Goal: Information Seeking & Learning: Learn about a topic

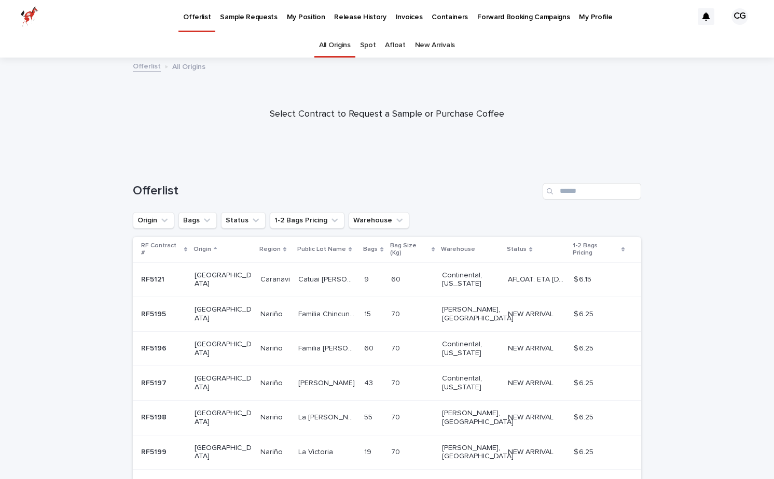
click at [300, 19] on p "My Position" at bounding box center [306, 11] width 38 height 22
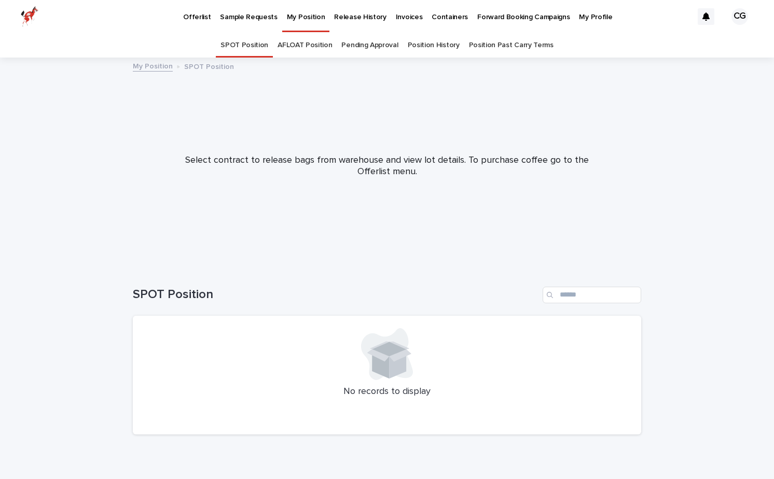
click at [292, 44] on link "AFLOAT Position" at bounding box center [304, 45] width 54 height 24
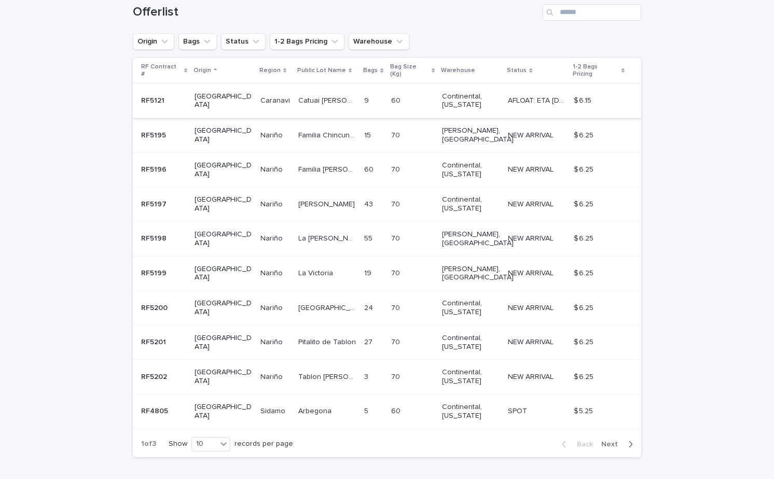
scroll to position [184, 0]
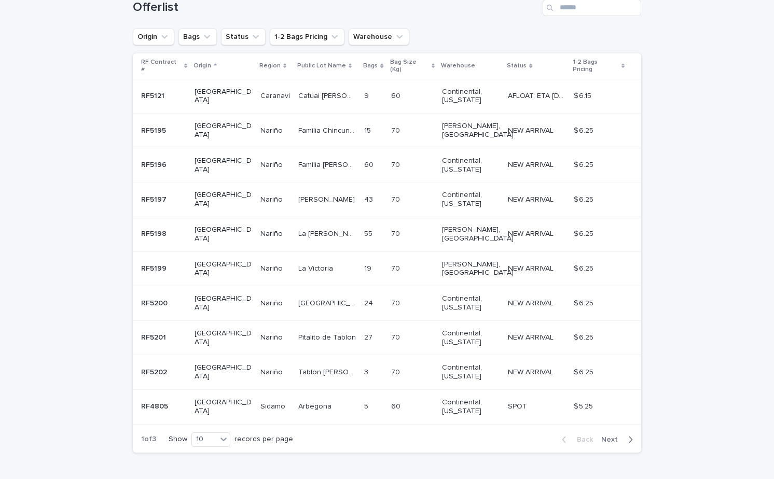
click at [608, 436] on span "Next" at bounding box center [612, 439] width 23 height 7
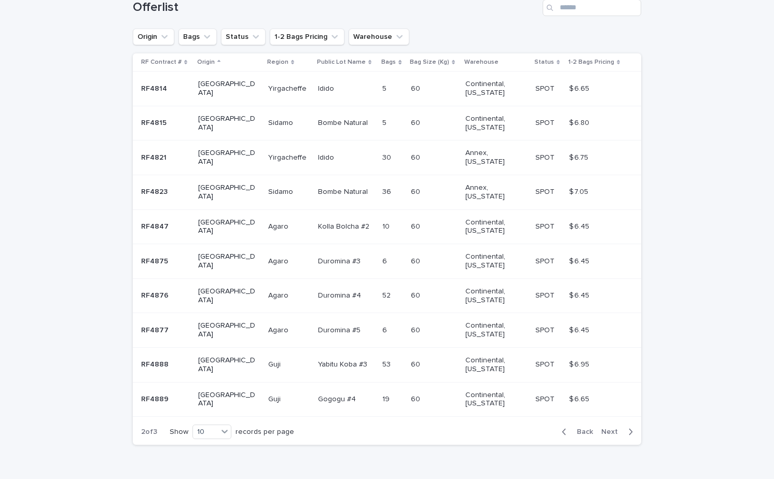
scroll to position [188, 0]
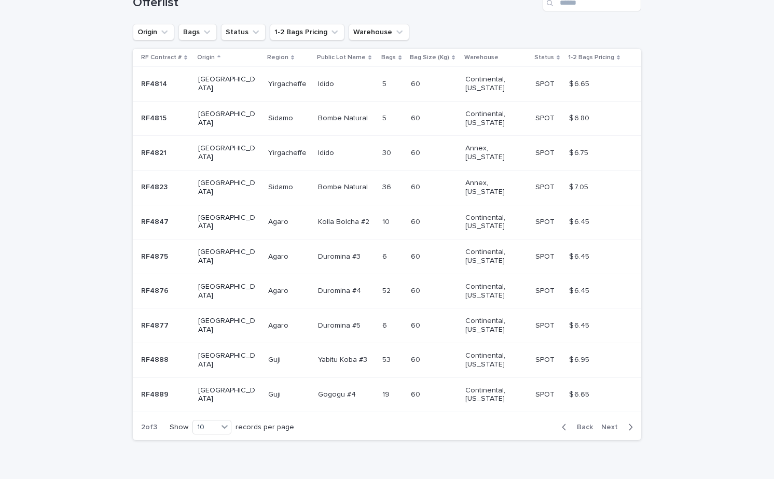
click at [617, 424] on span "Next" at bounding box center [612, 427] width 23 height 7
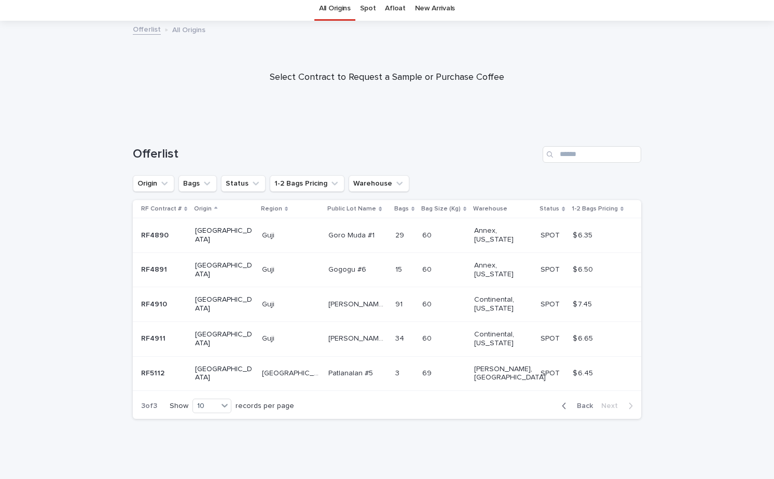
scroll to position [11, 0]
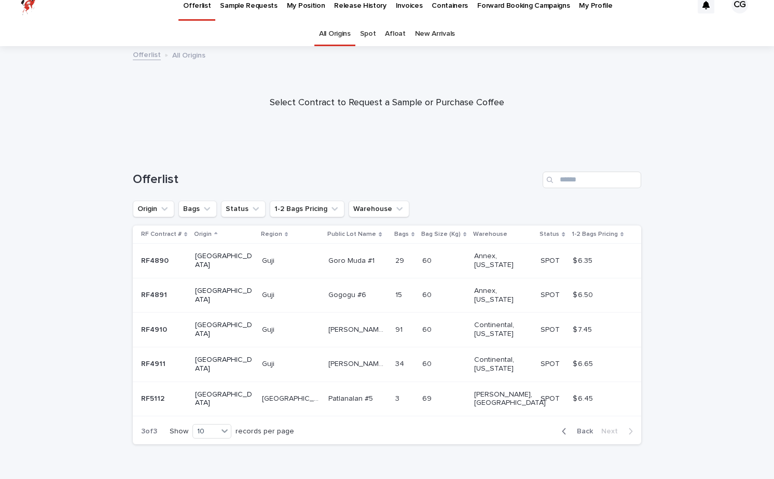
click at [391, 37] on link "Afloat" at bounding box center [395, 34] width 20 height 24
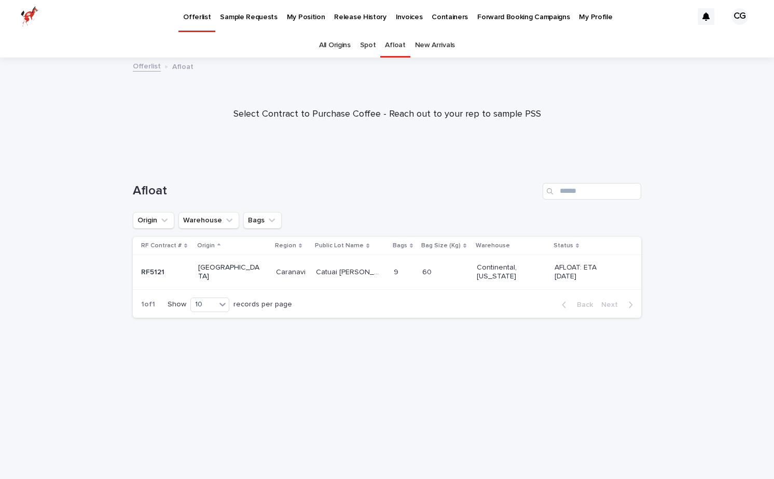
click at [341, 265] on div "Catuai [PERSON_NAME] Catuai [PERSON_NAME]" at bounding box center [350, 272] width 69 height 17
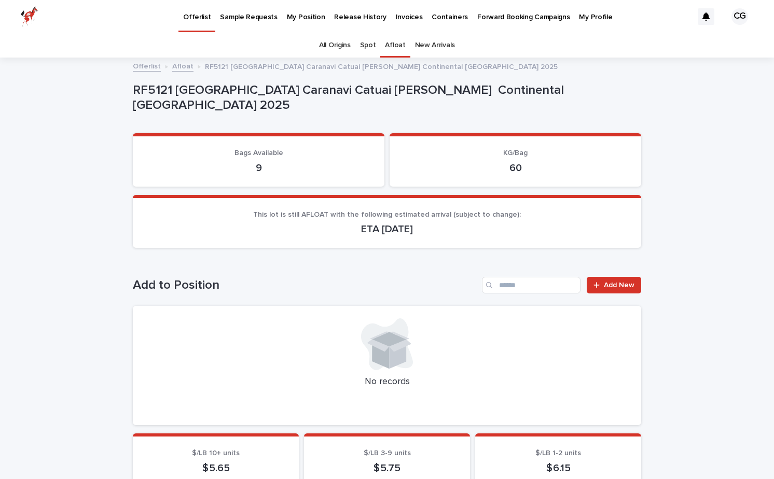
click at [332, 49] on link "All Origins" at bounding box center [335, 45] width 32 height 24
